Goal: Transaction & Acquisition: Purchase product/service

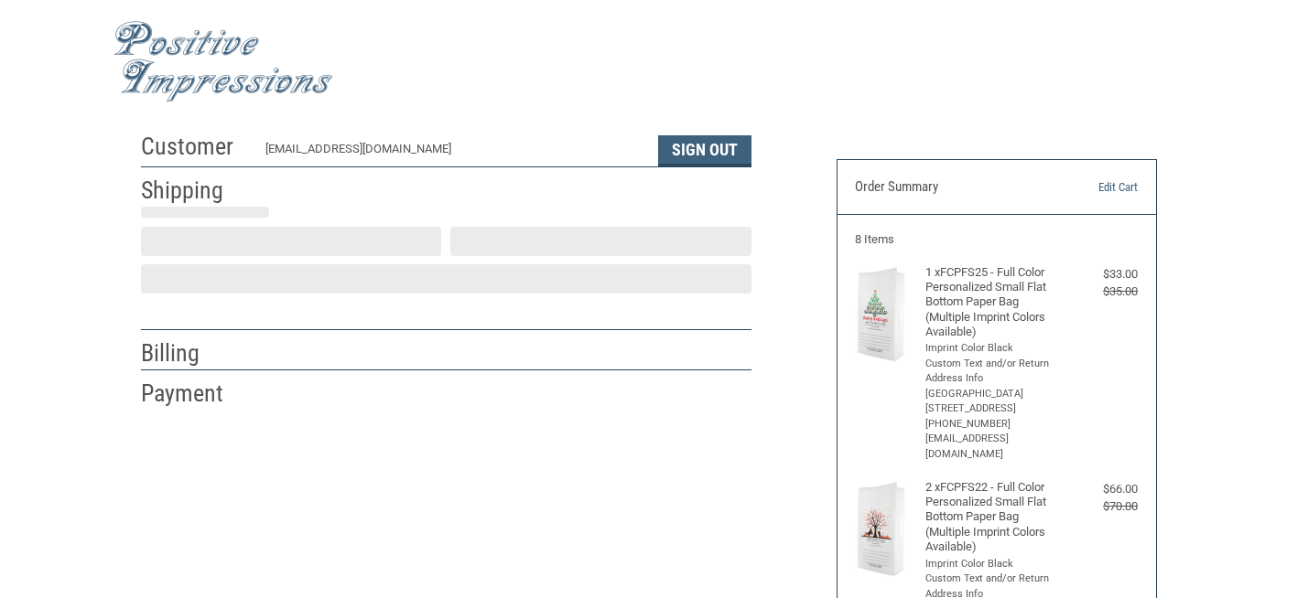
scroll to position [48, 0]
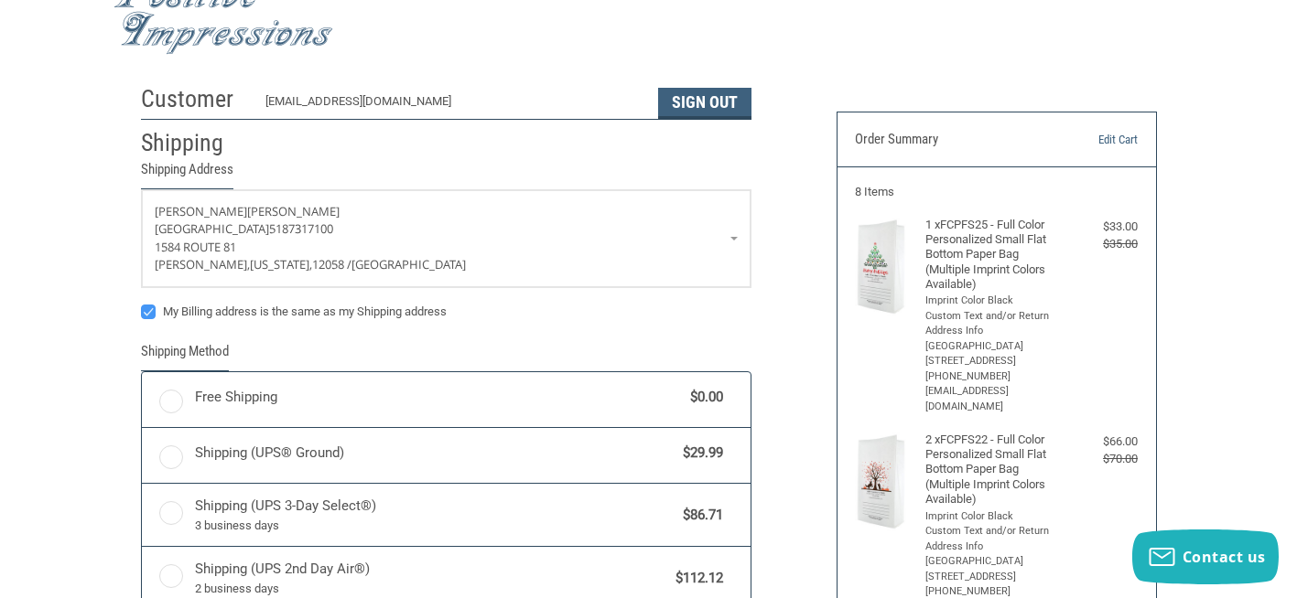
radio input "true"
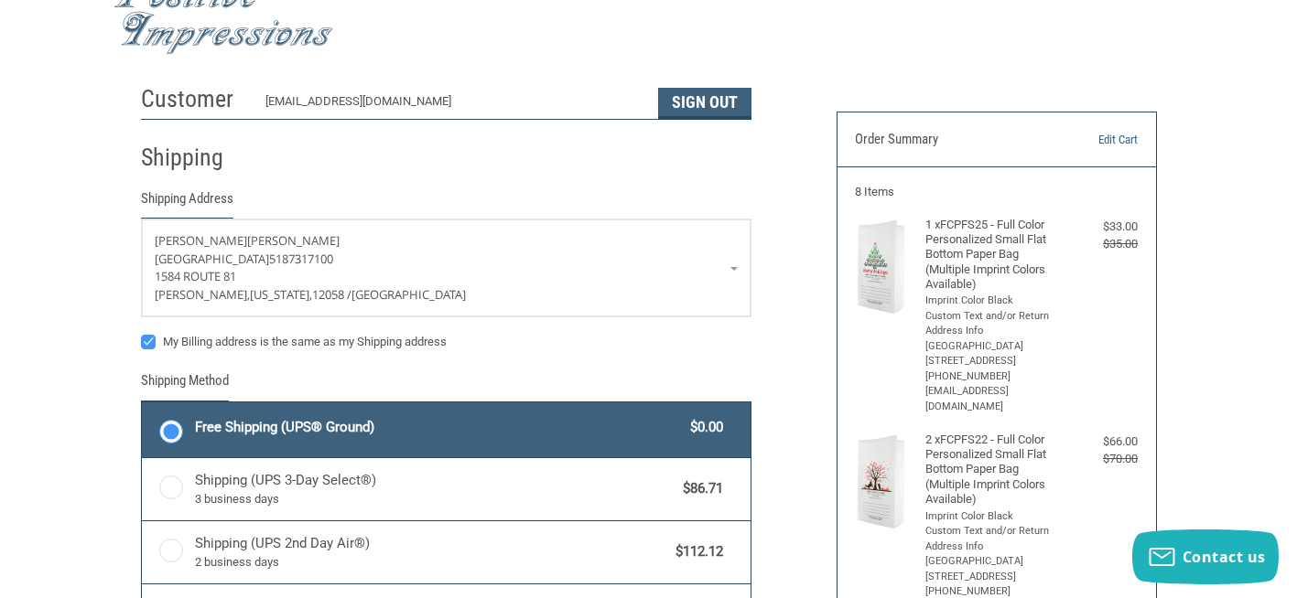
drag, startPoint x: 1295, startPoint y: 187, endPoint x: 1298, endPoint y: 199, distance: 12.4
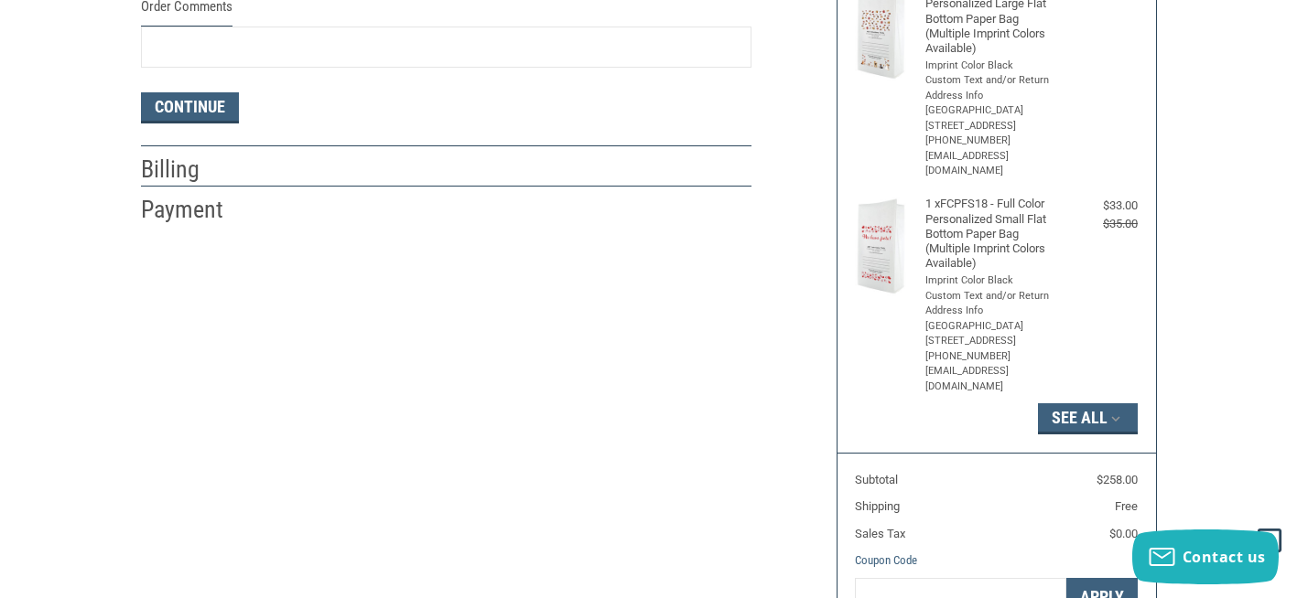
scroll to position [735, 0]
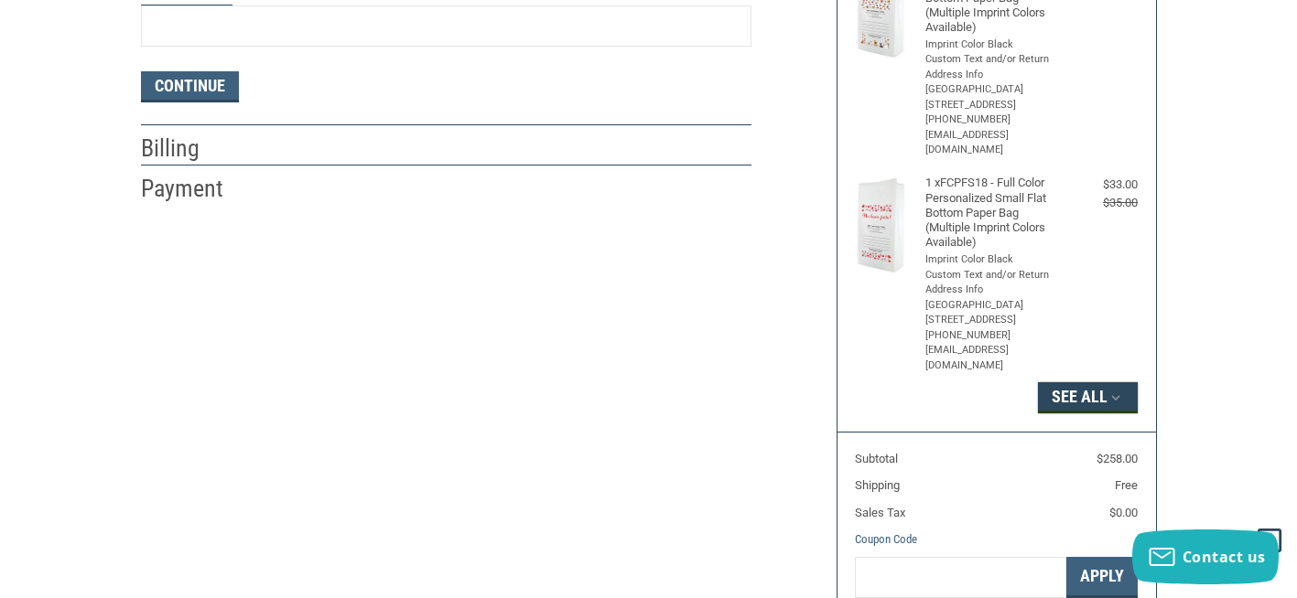
click at [1080, 382] on button "See All" at bounding box center [1088, 397] width 100 height 31
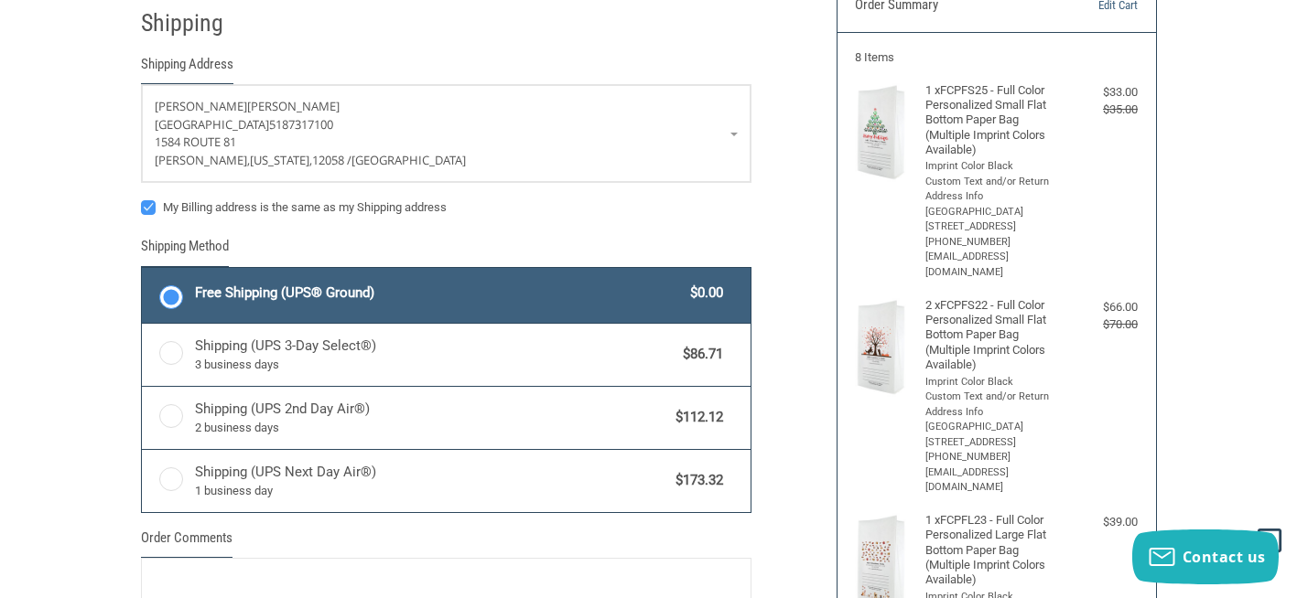
scroll to position [178, 0]
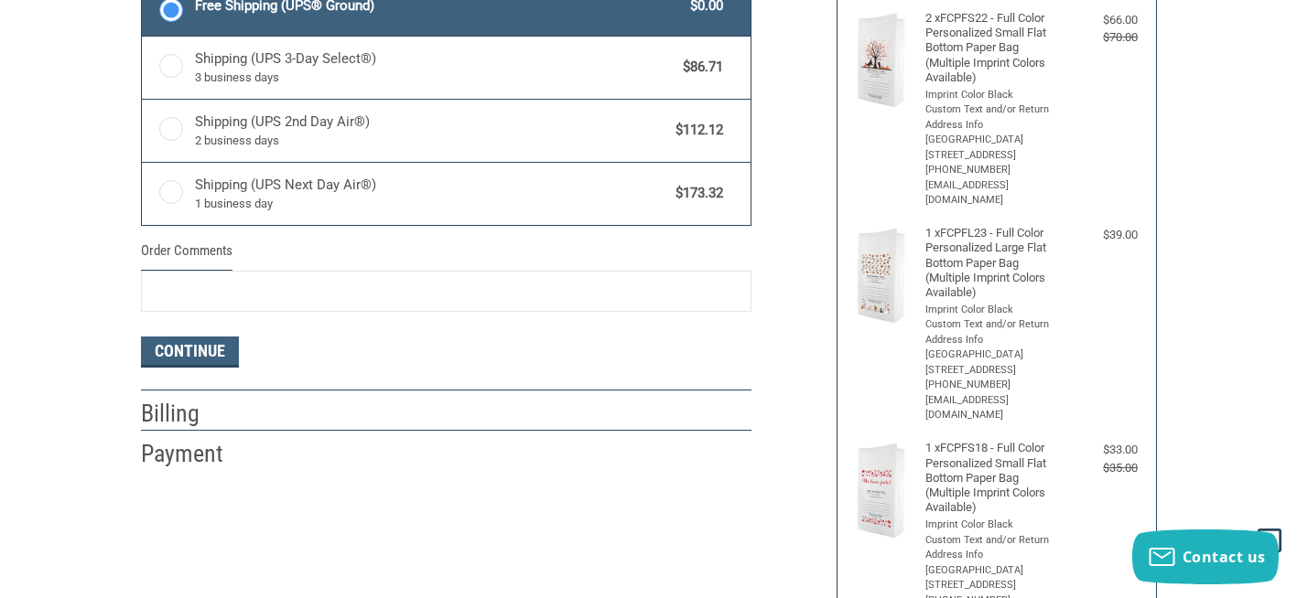
scroll to position [471, 0]
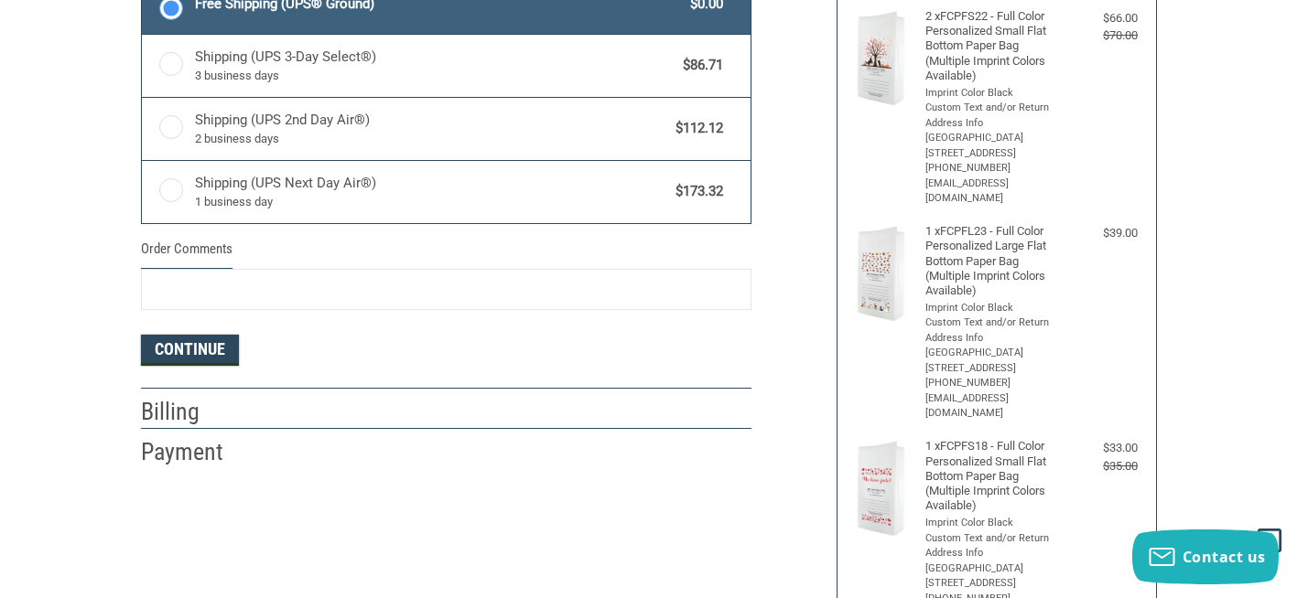
click at [177, 350] on button "Continue" at bounding box center [190, 350] width 98 height 31
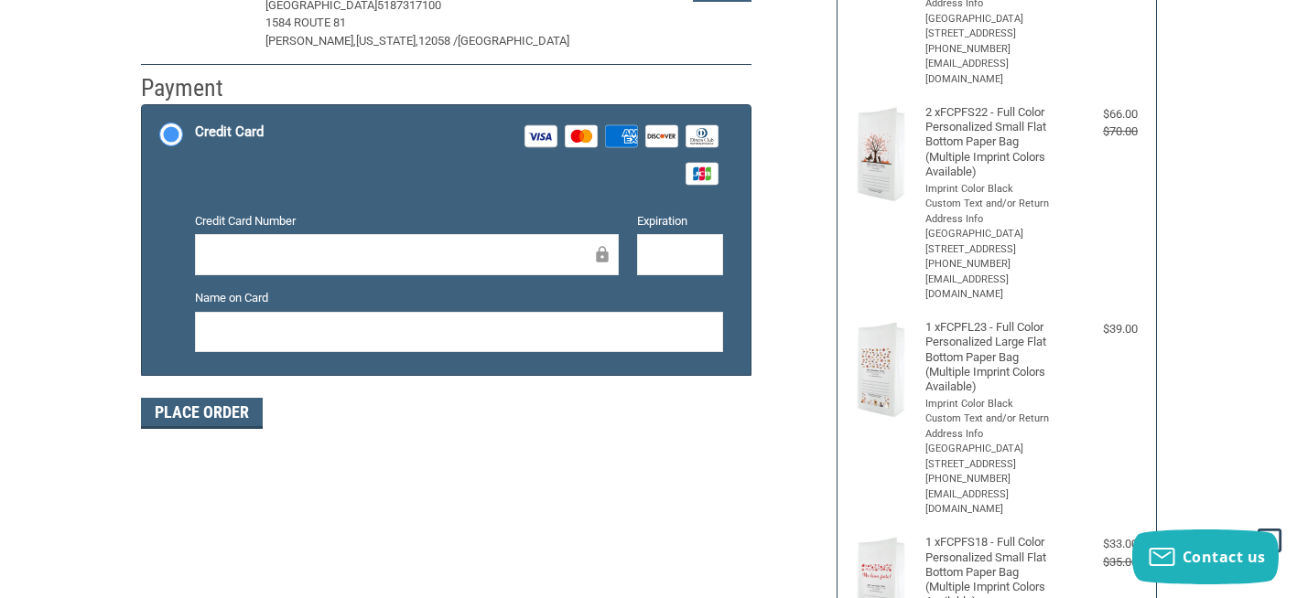
scroll to position [361, 0]
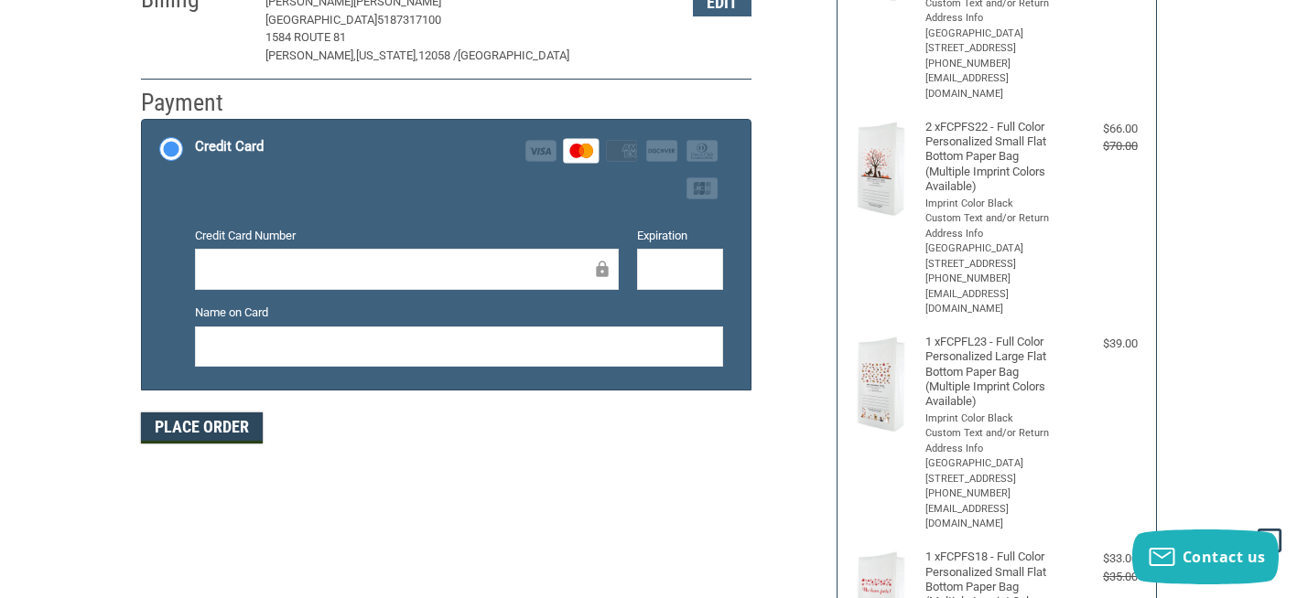
click at [202, 432] on button "Place Order" at bounding box center [202, 428] width 122 height 31
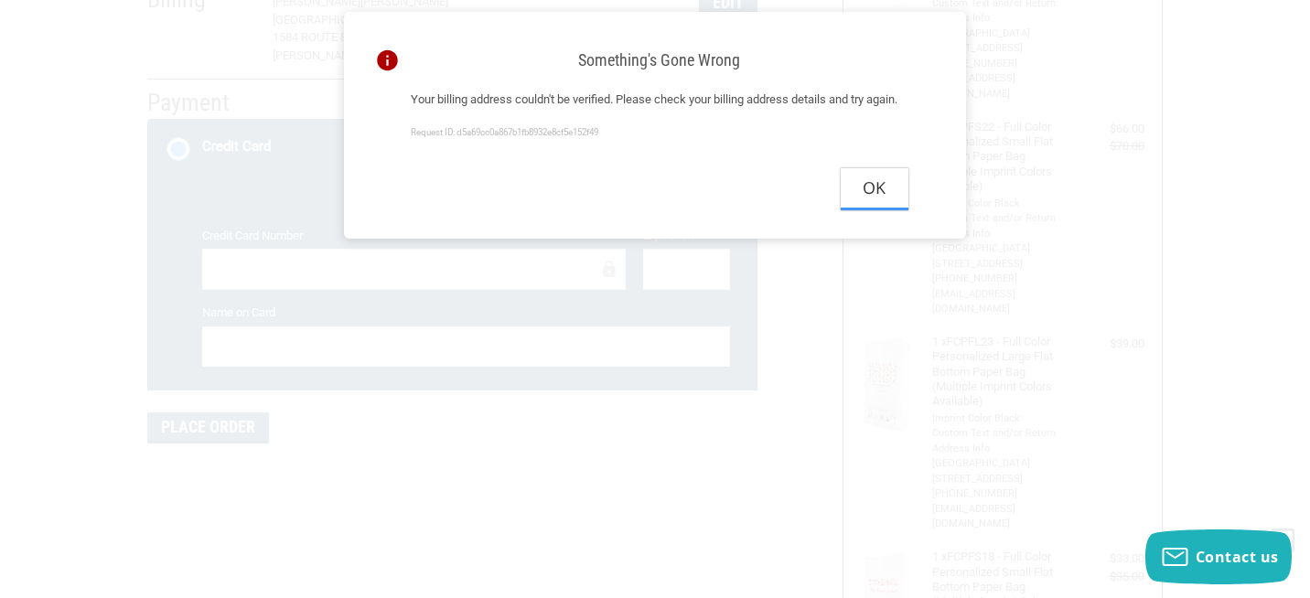
click at [873, 209] on button "Ok" at bounding box center [875, 188] width 68 height 41
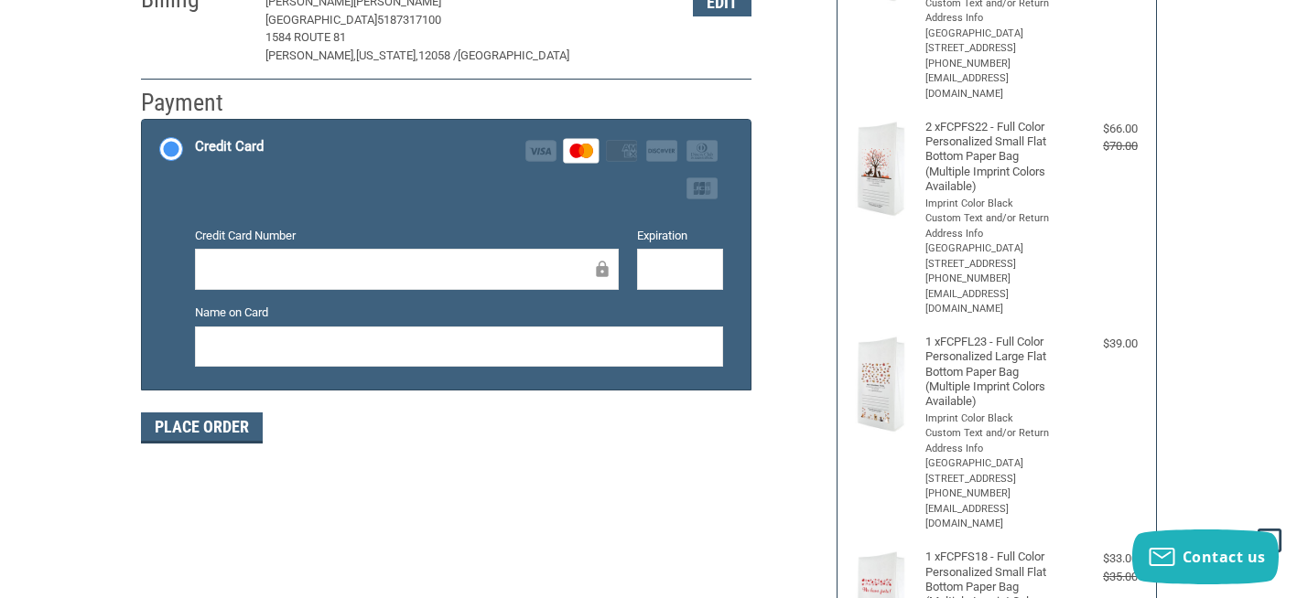
click at [356, 58] on span "[US_STATE]," at bounding box center [387, 55] width 62 height 14
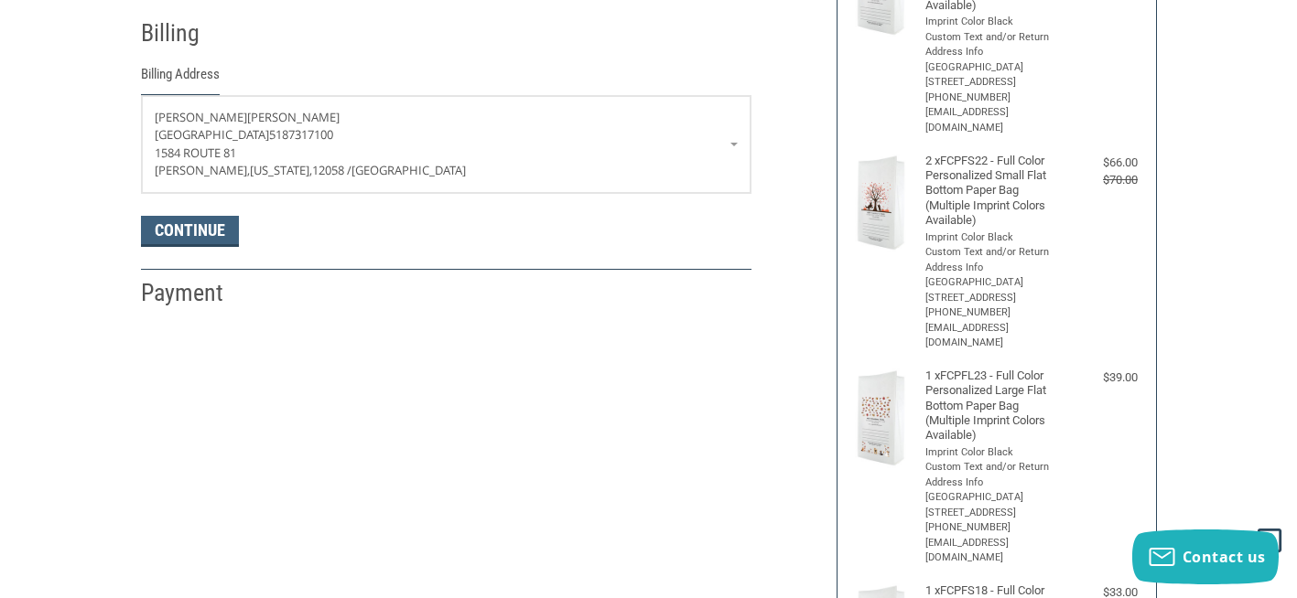
scroll to position [322, 0]
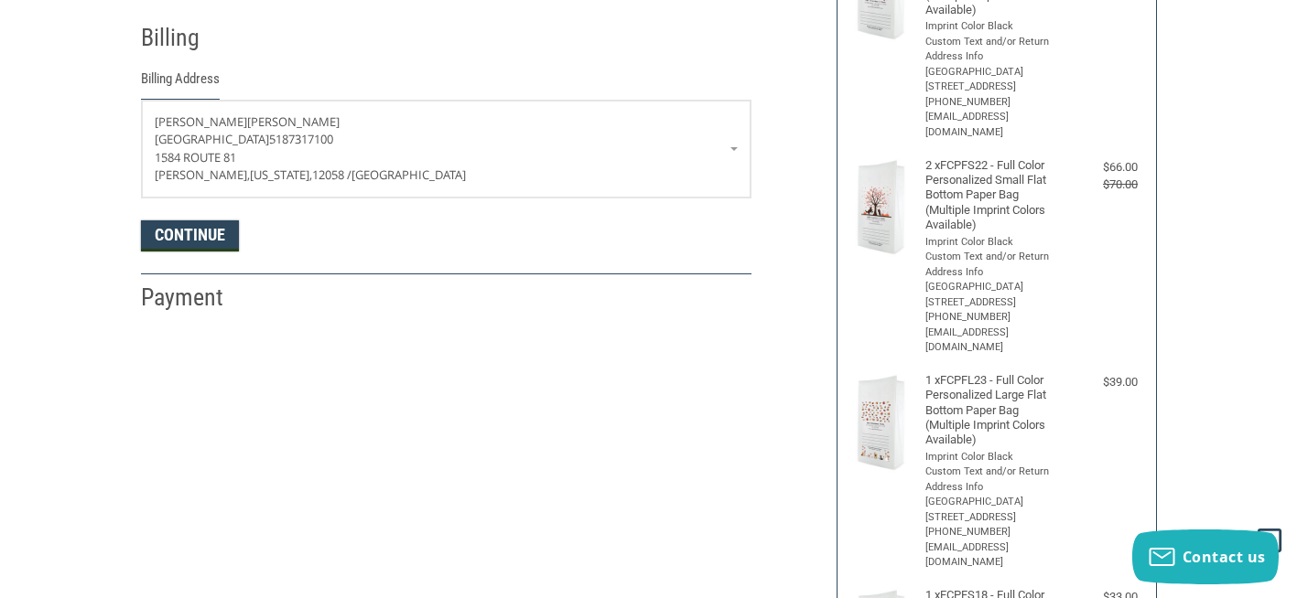
click at [213, 237] on button "Continue" at bounding box center [190, 236] width 98 height 31
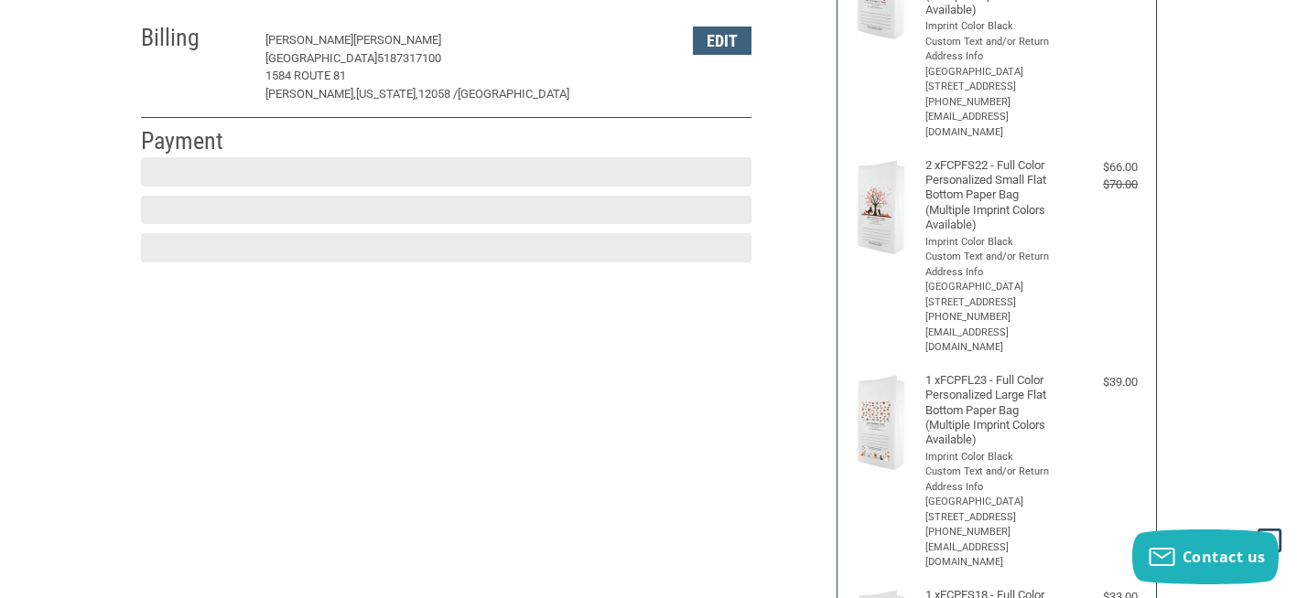
scroll to position [321, 0]
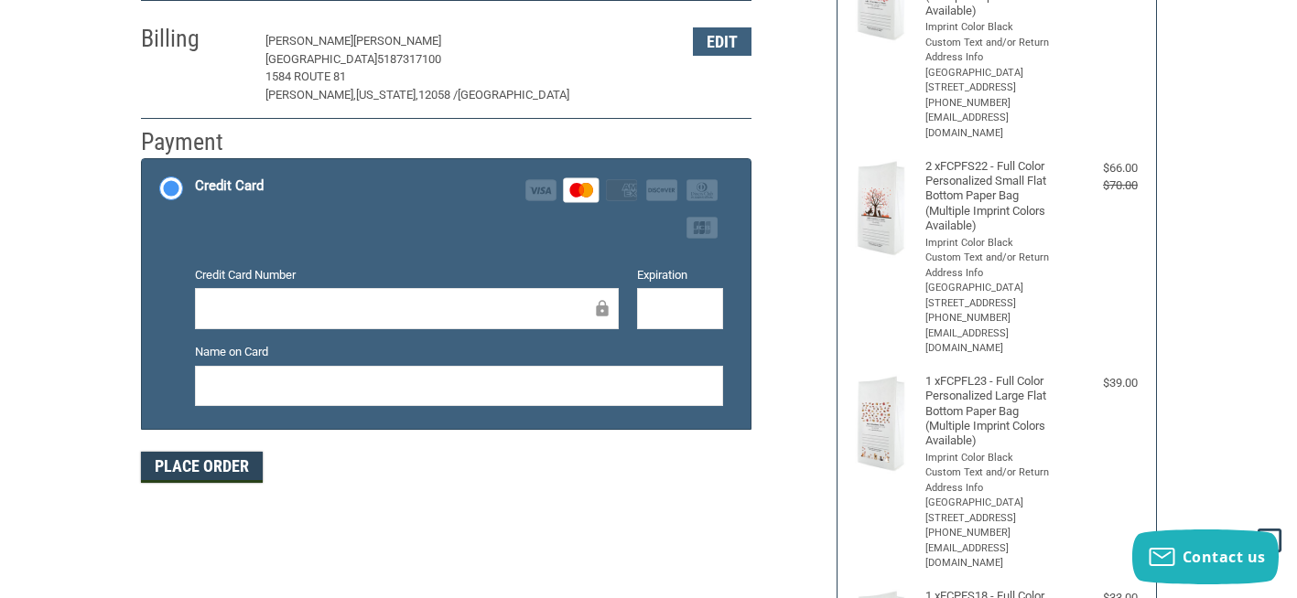
click at [225, 470] on button "Place Order" at bounding box center [202, 467] width 122 height 31
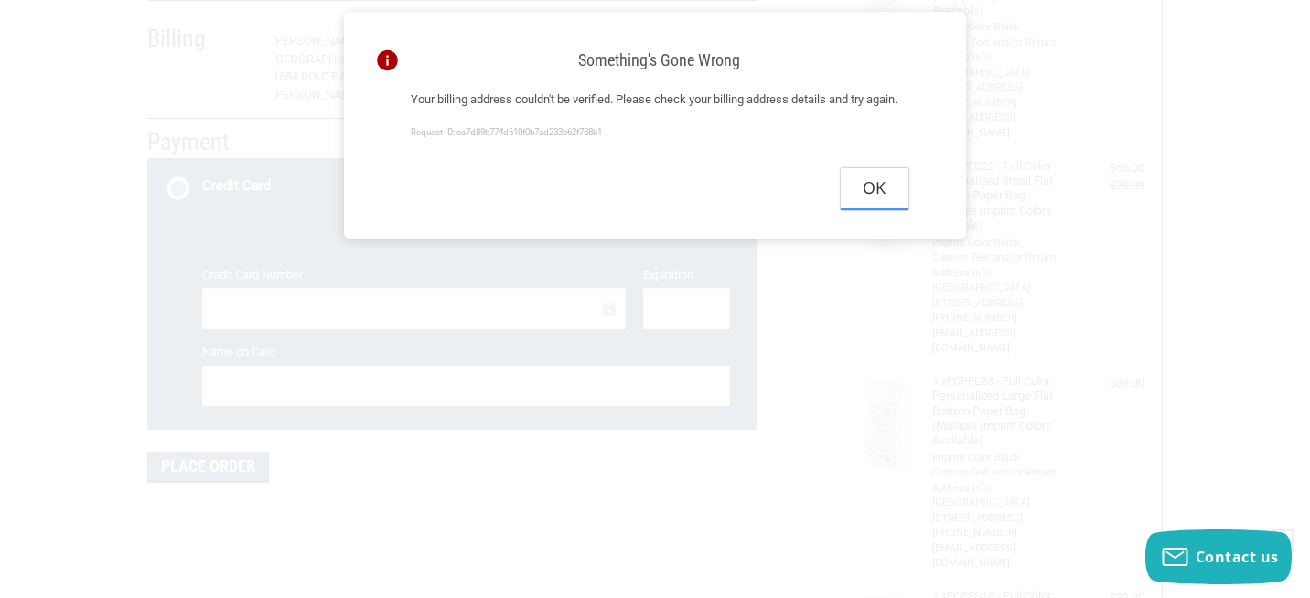
click at [878, 205] on button "Ok" at bounding box center [875, 188] width 68 height 41
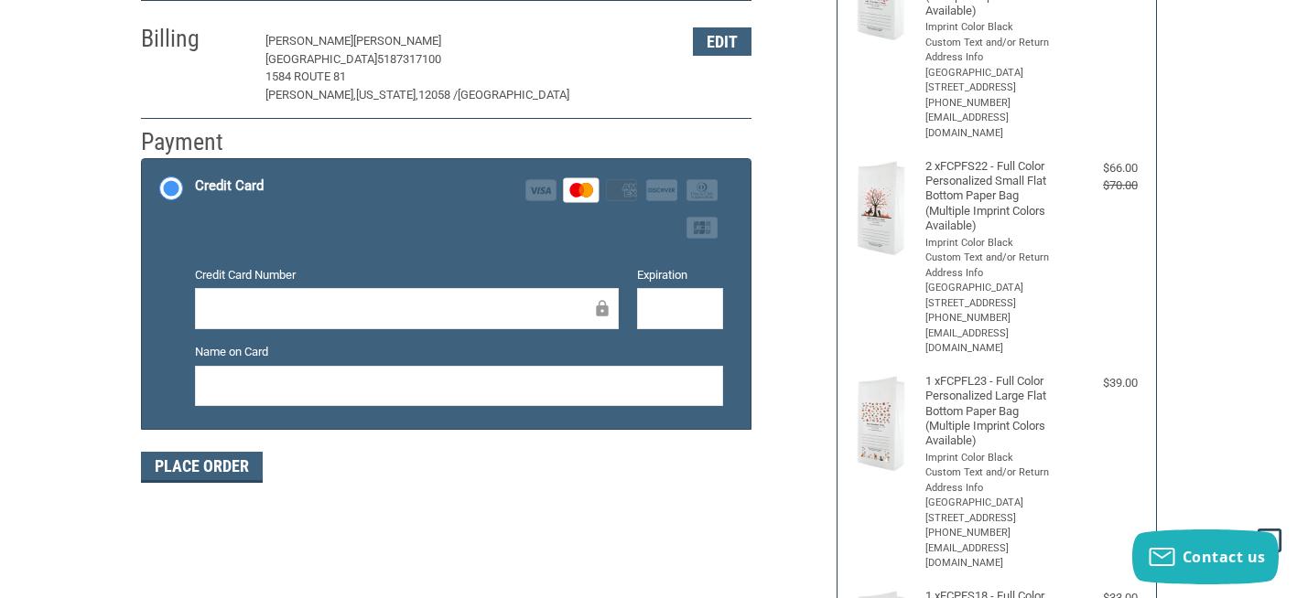
click at [591, 62] on p "[GEOGRAPHIC_DATA] 5187317100" at bounding box center [469, 59] width 409 height 18
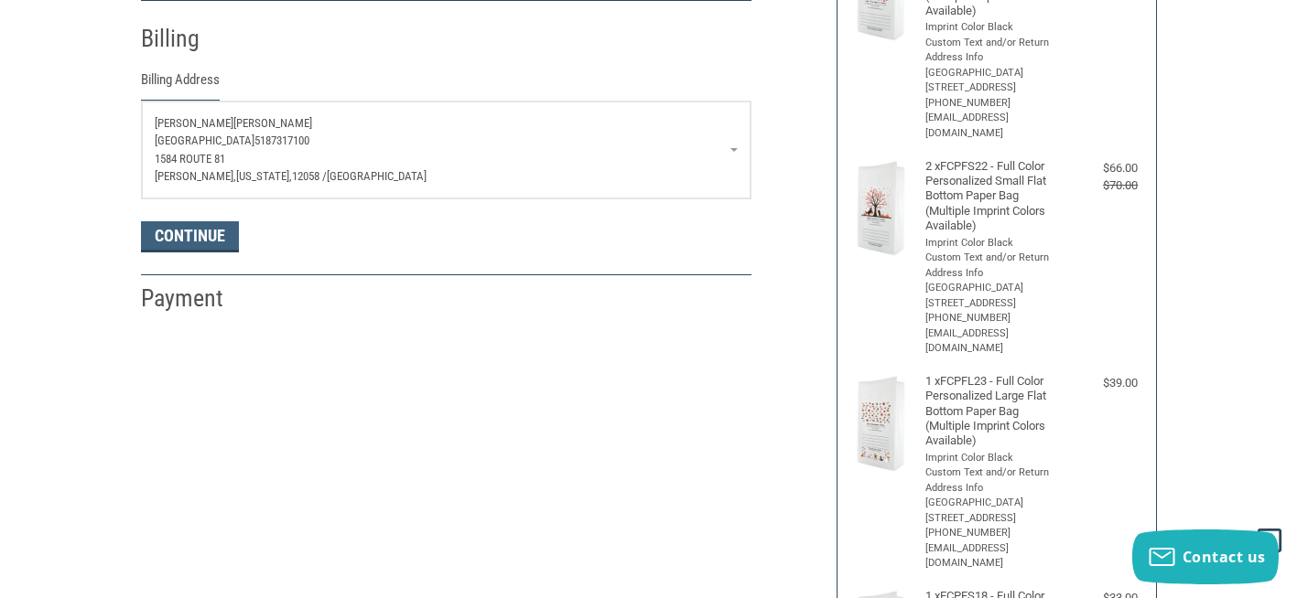
scroll to position [322, 0]
click at [741, 138] on link "[PERSON_NAME][GEOGRAPHIC_DATA] 5187317100 [STREET_ADDRESS][US_STATE]" at bounding box center [446, 149] width 609 height 97
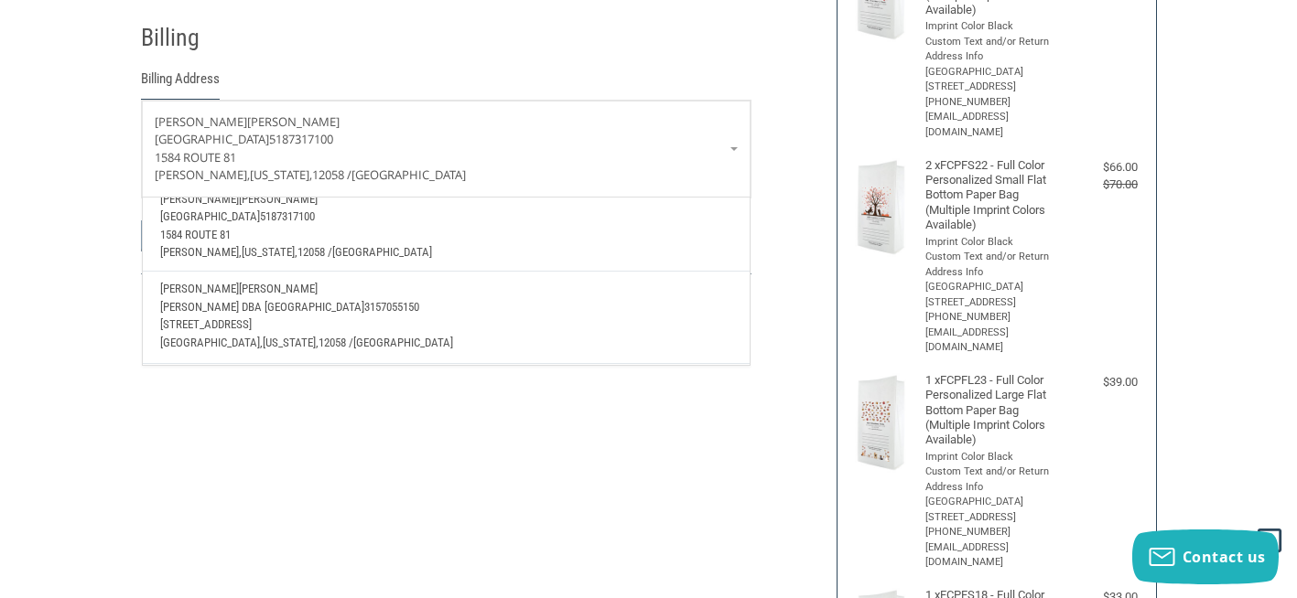
scroll to position [66, 0]
click at [364, 300] on span "[PERSON_NAME] DBA [GEOGRAPHIC_DATA]" at bounding box center [262, 307] width 204 height 14
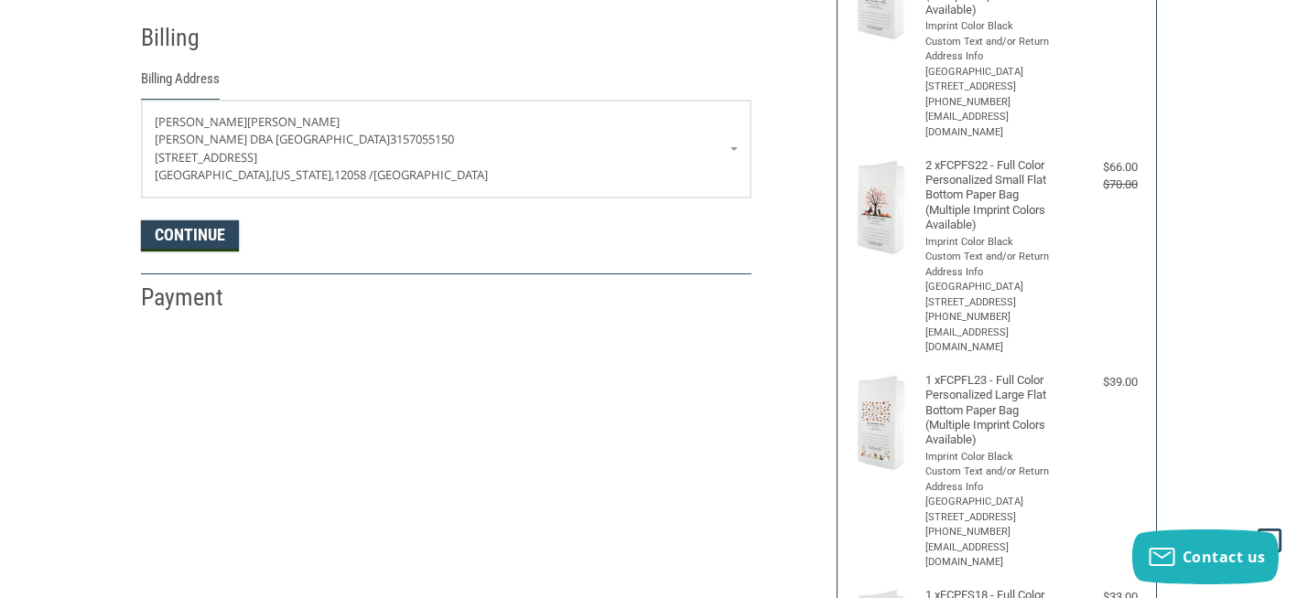
click at [186, 232] on button "Continue" at bounding box center [190, 236] width 98 height 31
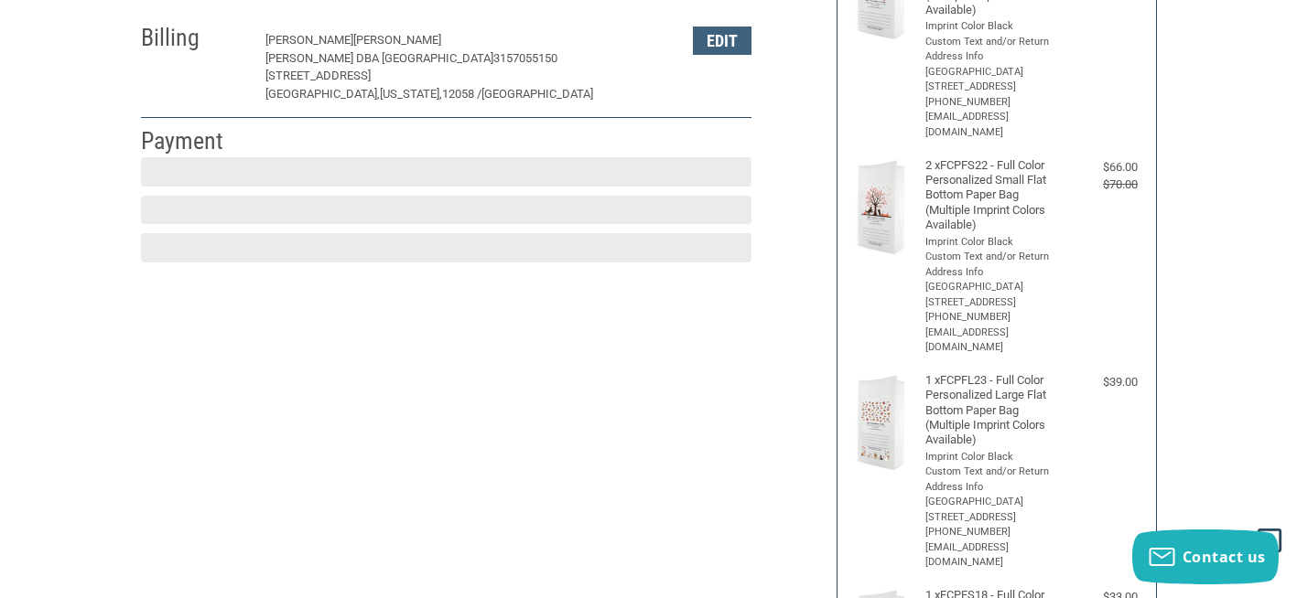
scroll to position [339, 0]
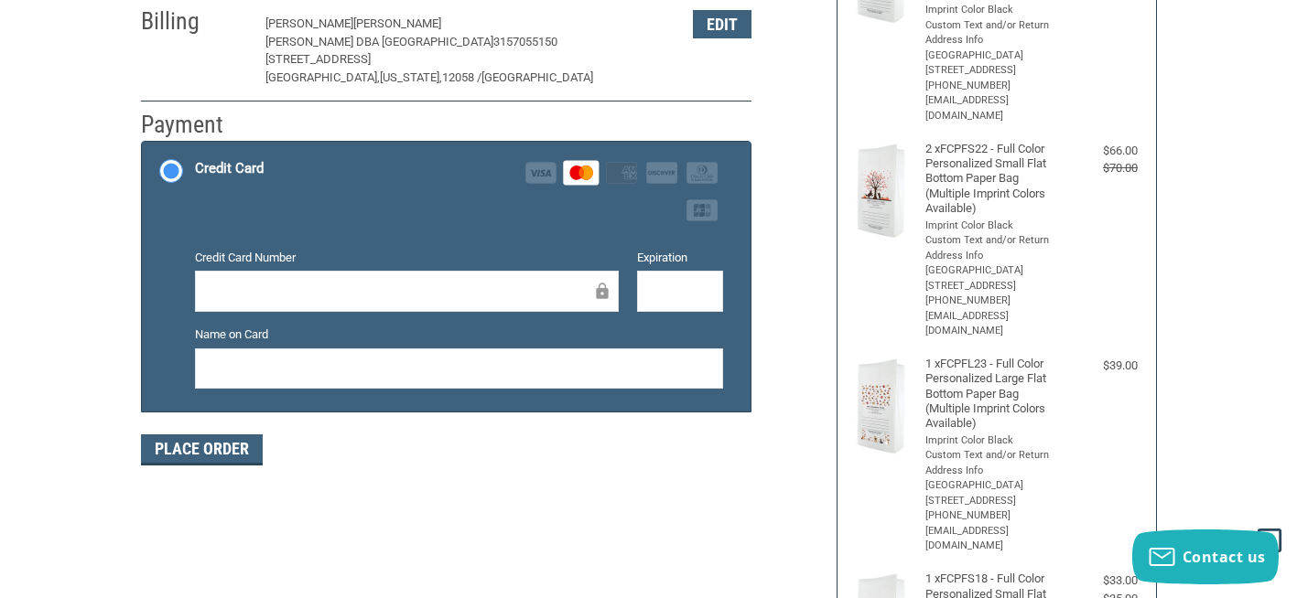
click at [415, 226] on div "Credit Card Visa Master Amex Discover Diners Club JCB" at bounding box center [459, 191] width 528 height 75
click at [143, 145] on input "Credit Card Visa Master Amex Discover Diners Club JCB" at bounding box center [142, 144] width 1 height 1
click at [426, 466] on div "Place Order" at bounding box center [446, 450] width 610 height 31
click at [220, 464] on button "Place Order" at bounding box center [202, 450] width 122 height 31
